Goal: Information Seeking & Learning: Learn about a topic

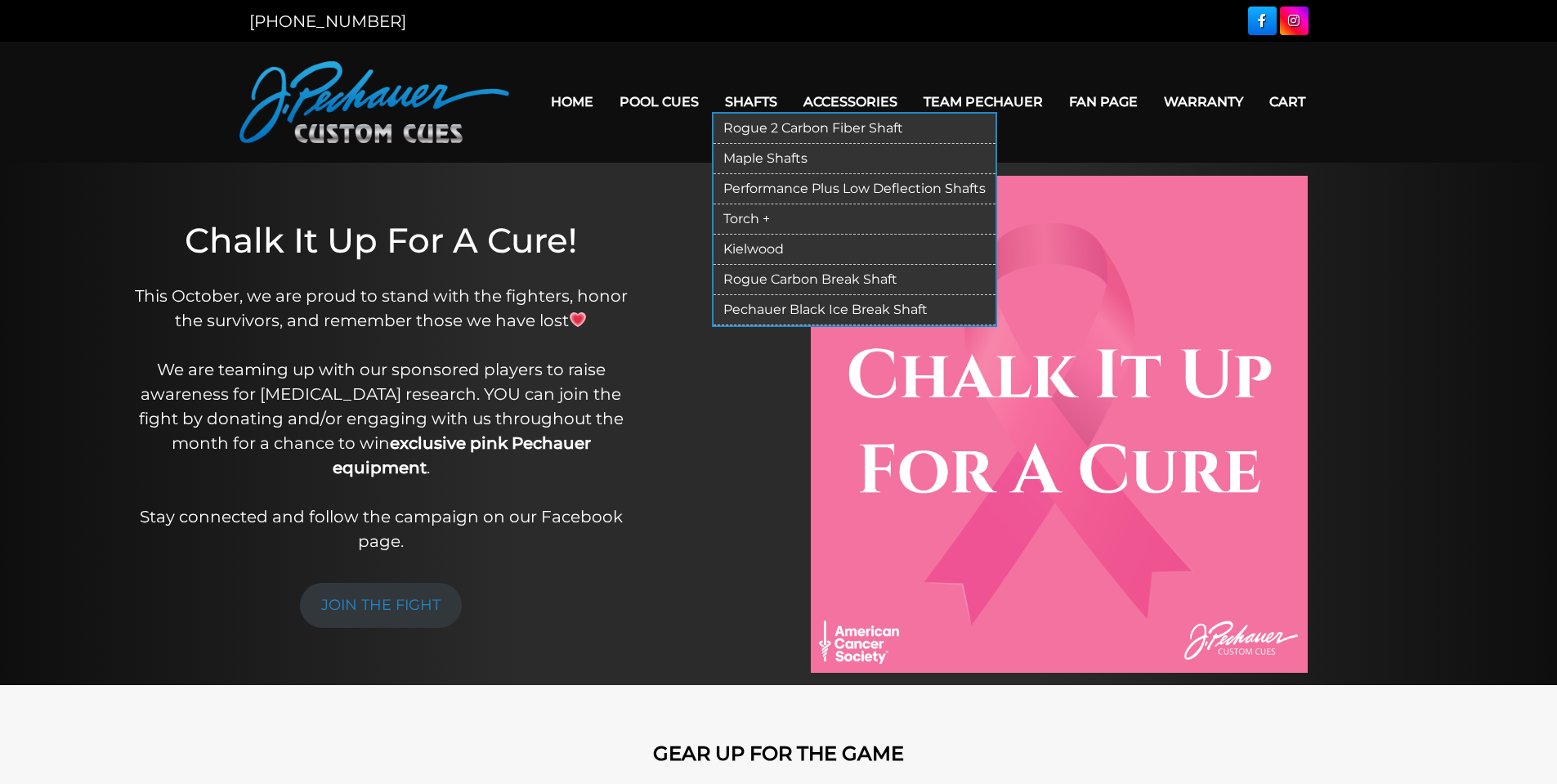
click at [740, 125] on link "Rogue 2 Carbon Fiber Shaft" at bounding box center [854, 128] width 282 height 30
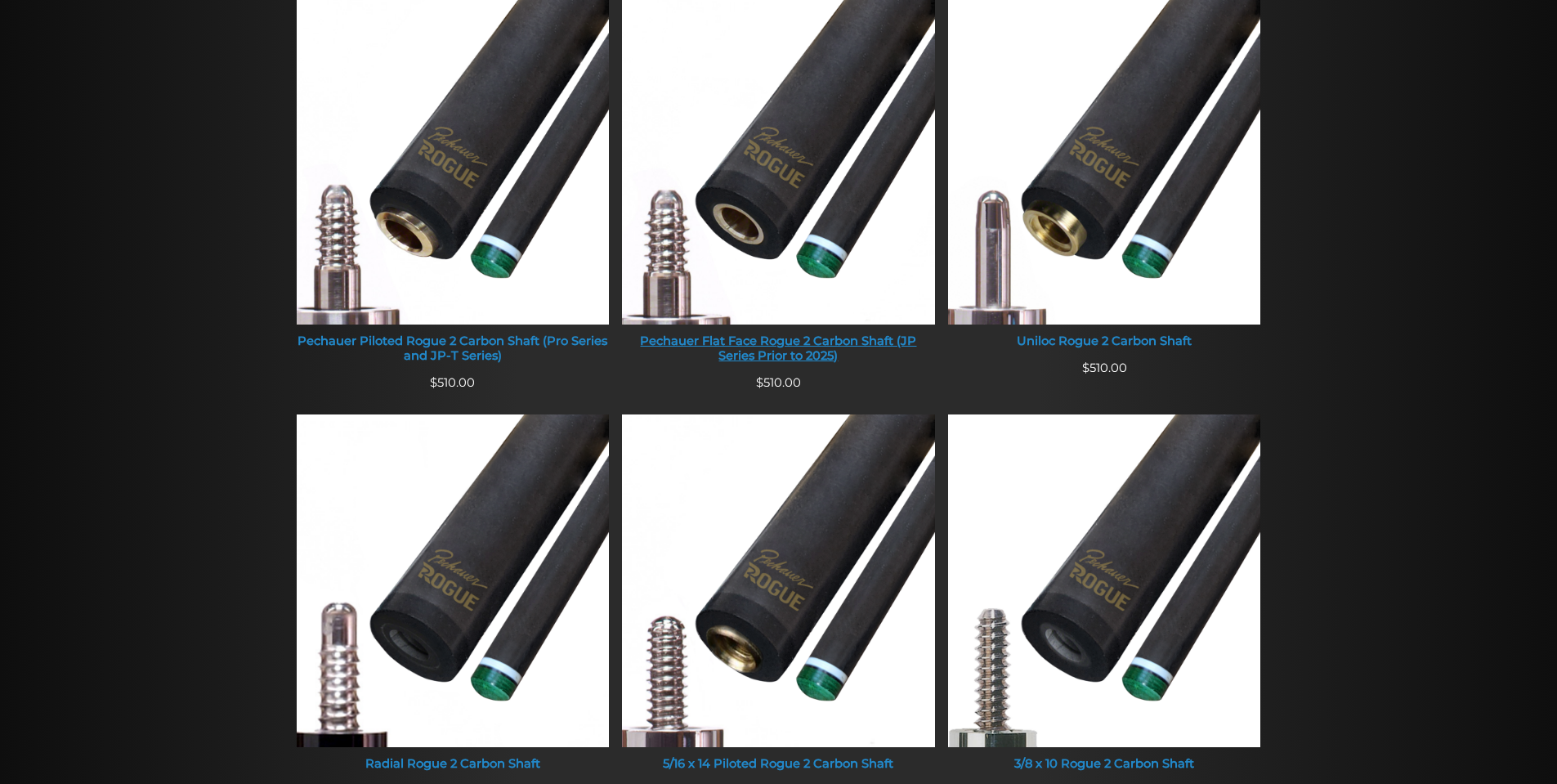
scroll to position [736, 0]
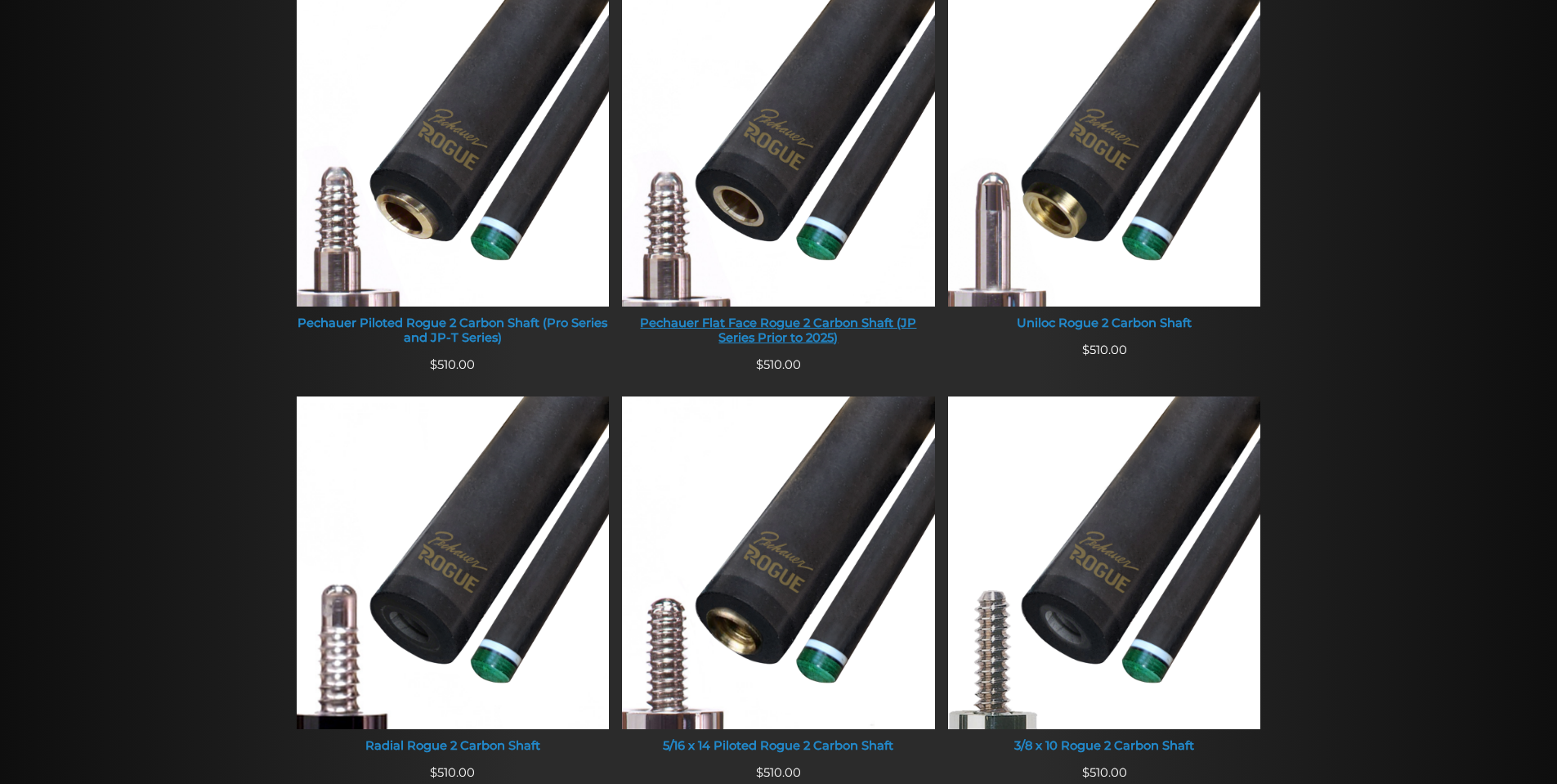
click at [748, 230] on img at bounding box center [778, 139] width 313 height 333
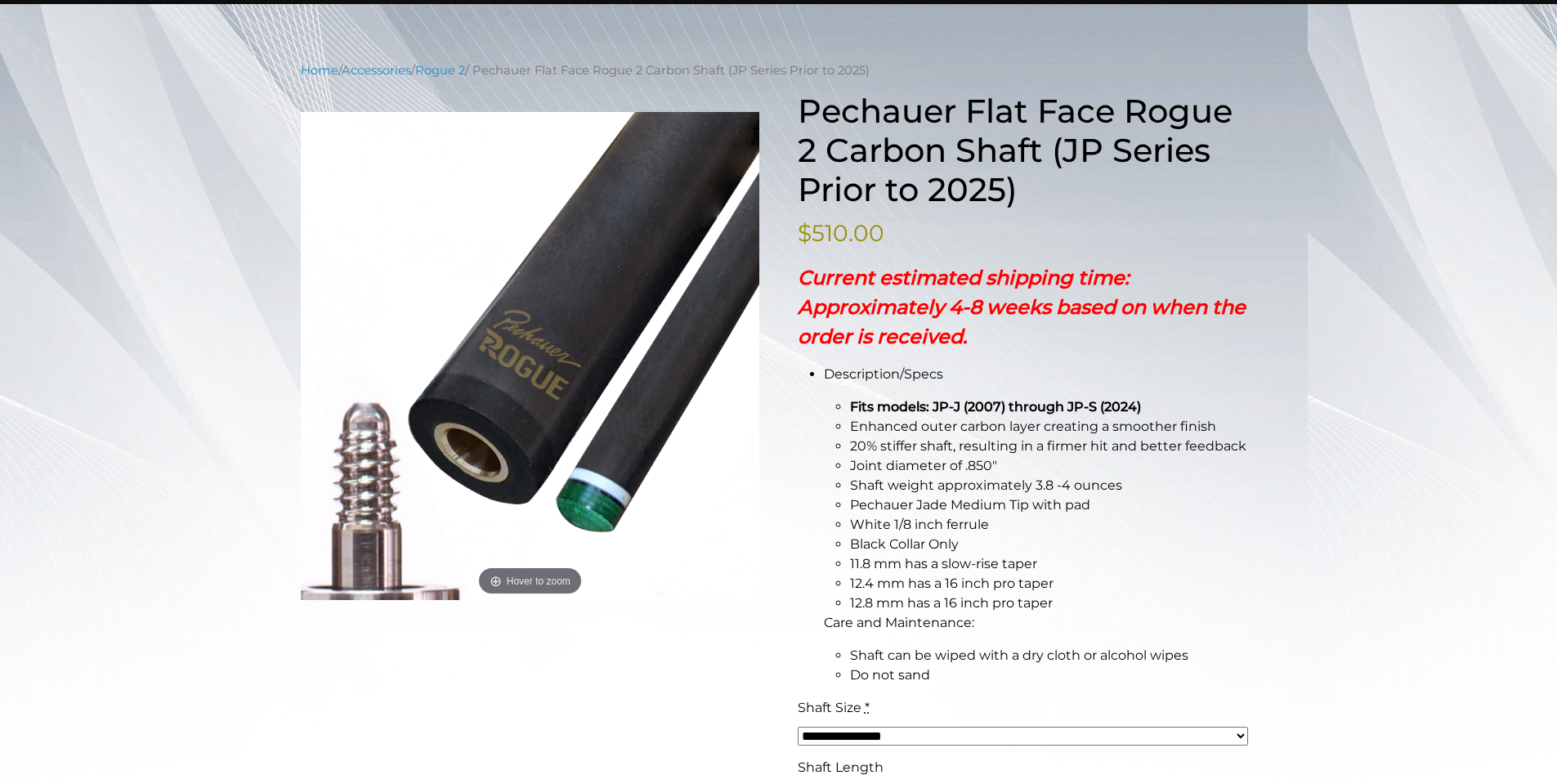
scroll to position [163, 0]
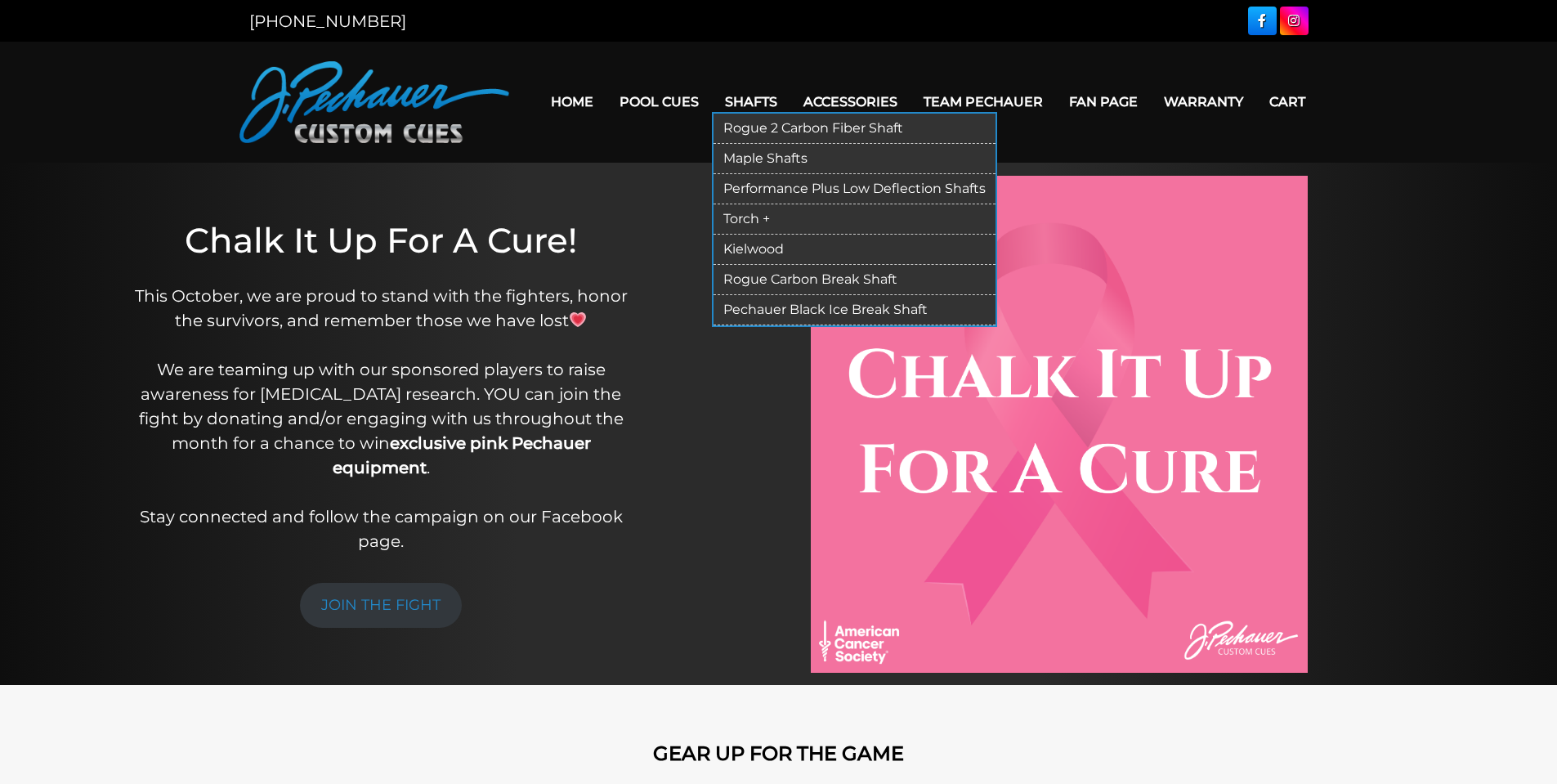
click at [764, 124] on link "Rogue 2 Carbon Fiber Shaft" at bounding box center [854, 128] width 282 height 30
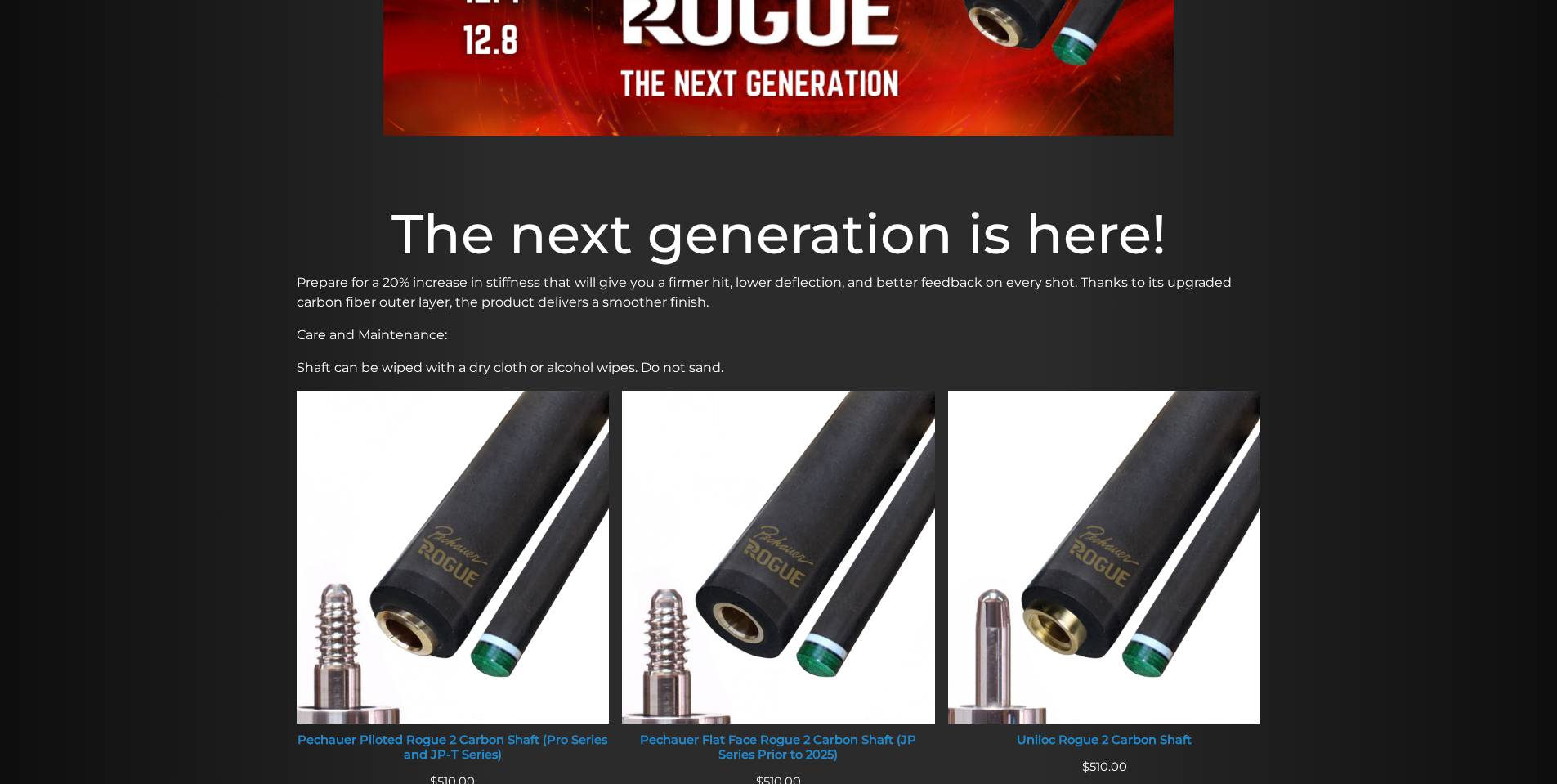
scroll to position [327, 0]
